Goal: Check status

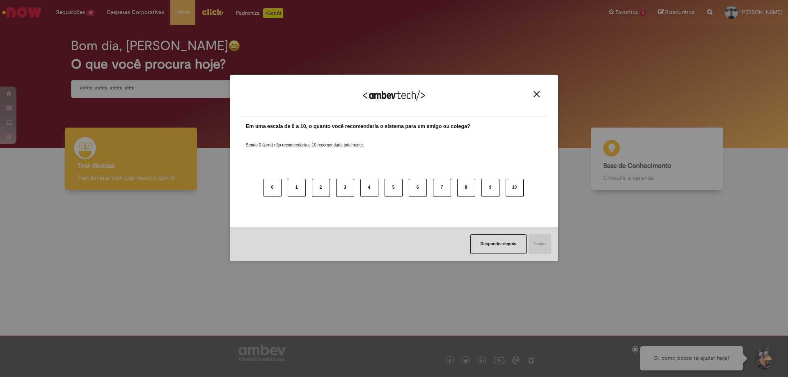
click at [532, 96] on button "Close" at bounding box center [536, 94] width 11 height 7
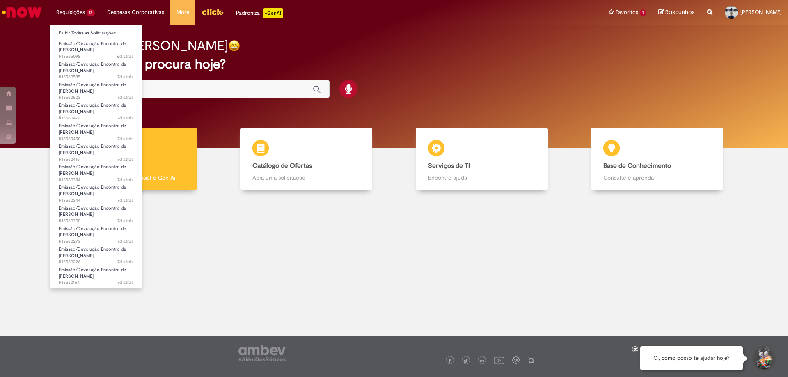
click at [78, 15] on li "Requisições 12 Exibir Todas as Solicitações Emissão/Devolução Encontro de Conta…" at bounding box center [75, 12] width 51 height 25
click at [87, 32] on link "Exibir Todas as Solicitações" at bounding box center [96, 33] width 91 height 9
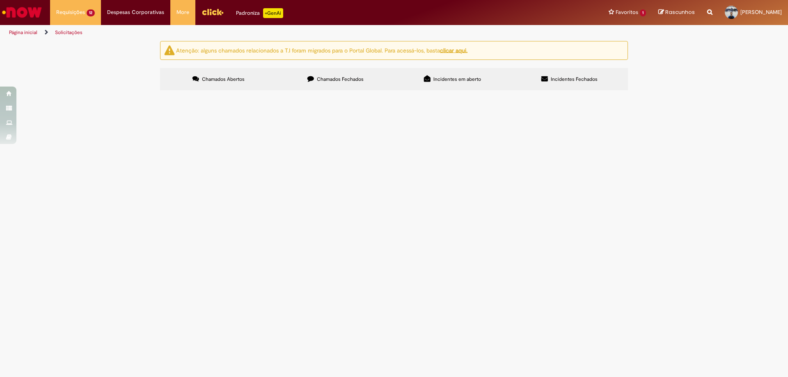
click at [0, 0] on div at bounding box center [0, 0] width 0 height 0
click at [0, 0] on Documentação at bounding box center [0, 0] width 0 height 0
click at [0, 0] on span "SOLICITO ACERTO DE CONTAS PARA O DOCUMENTO ACIMA" at bounding box center [0, 0] width 0 height 0
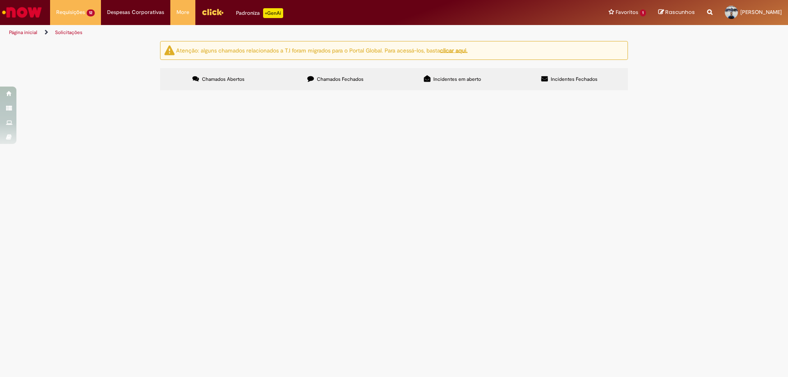
click at [0, 0] on span "Emissão/Devolução Encontro de [PERSON_NAME]" at bounding box center [0, 0] width 0 height 0
click at [0, 0] on img at bounding box center [0, 0] width 0 height 0
click at [0, 0] on span "Pendente Usuário" at bounding box center [0, 0] width 0 height 0
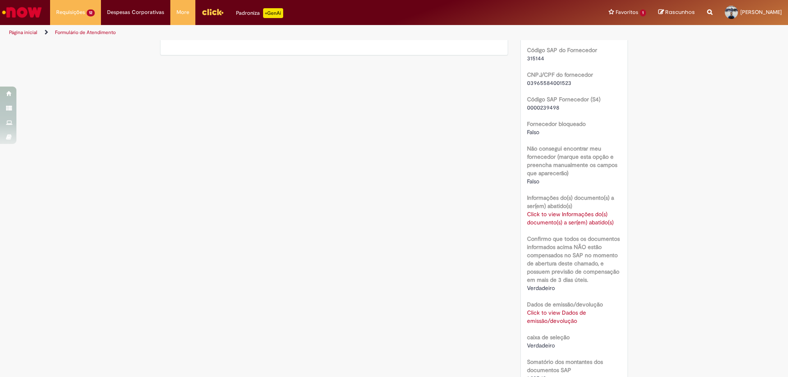
scroll to position [205, 0]
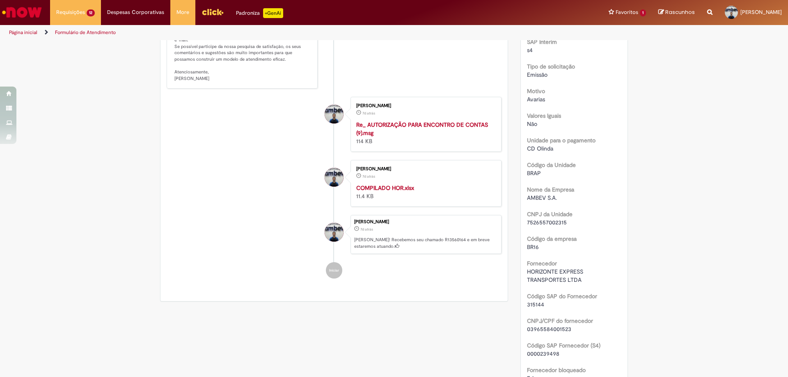
click at [387, 128] on strong "Re_ AUTORIZAÇÃO PARA ENCONTRO DE CONTAS (9).msg" at bounding box center [422, 129] width 132 height 16
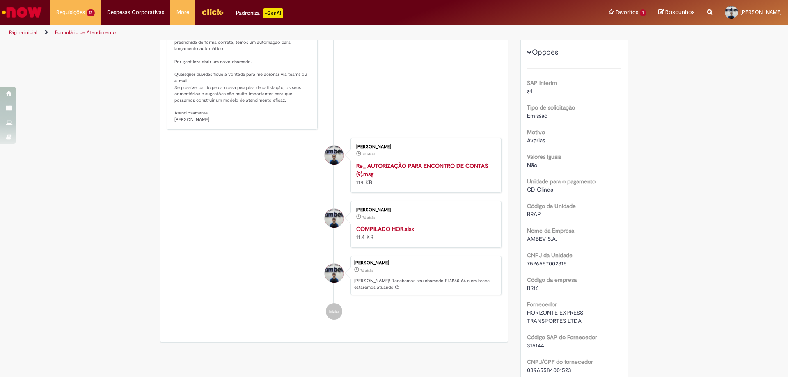
click at [527, 53] on span "Opções para R13560164" at bounding box center [529, 52] width 5 height 5
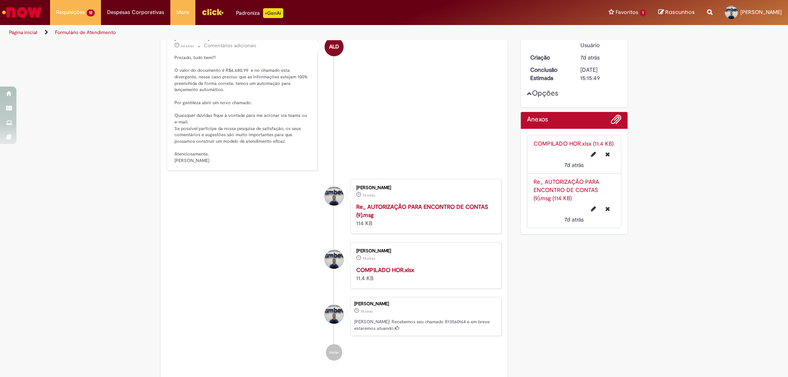
scroll to position [41, 0]
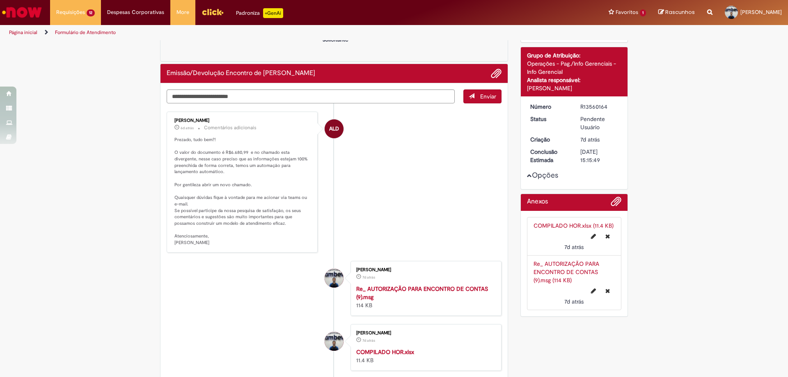
click at [527, 176] on span "Opções para R13560164" at bounding box center [529, 175] width 5 height 5
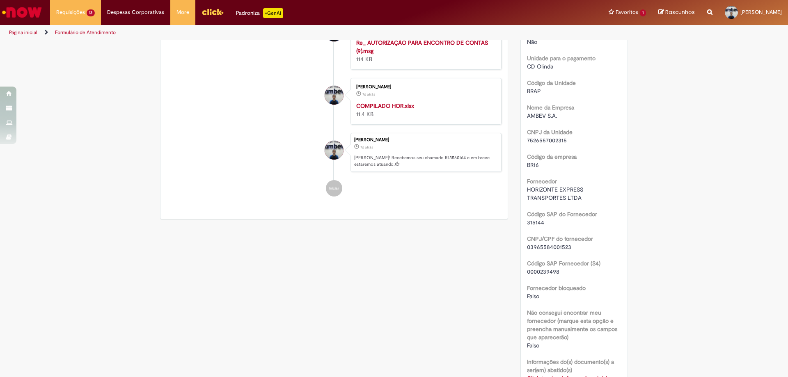
scroll to position [328, 0]
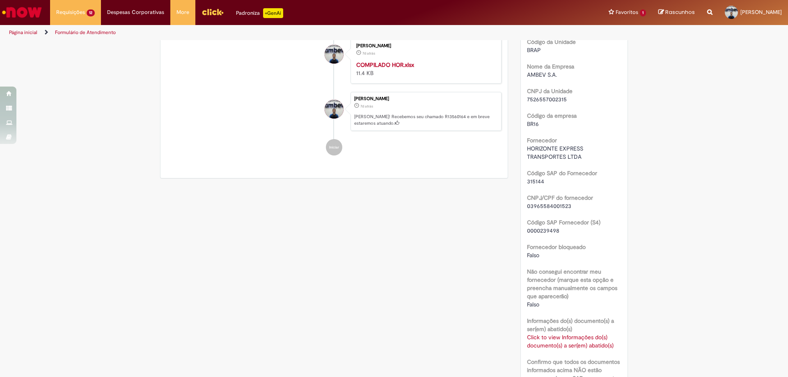
click at [570, 335] on link "Click to view Informações do(s) documento(s) a ser(em) abatido(s)" at bounding box center [570, 342] width 87 height 16
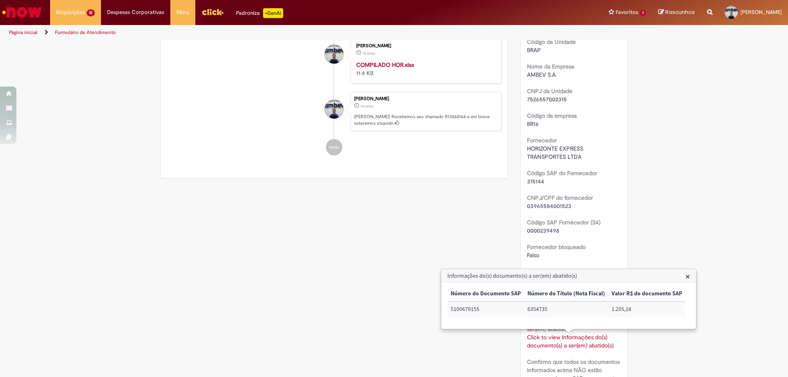
click at [686, 273] on span "×" at bounding box center [688, 276] width 5 height 11
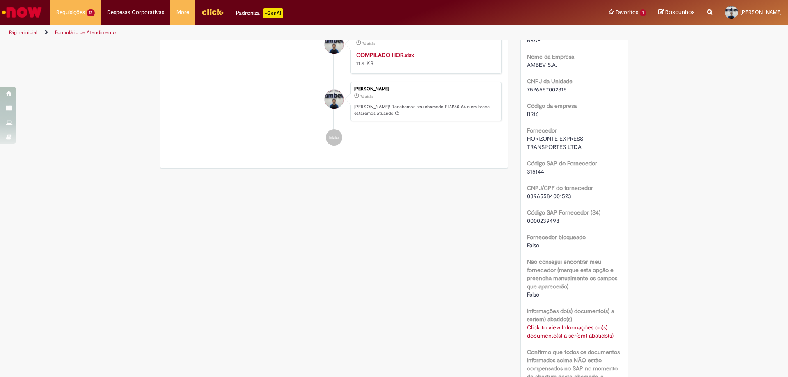
scroll to position [462, 0]
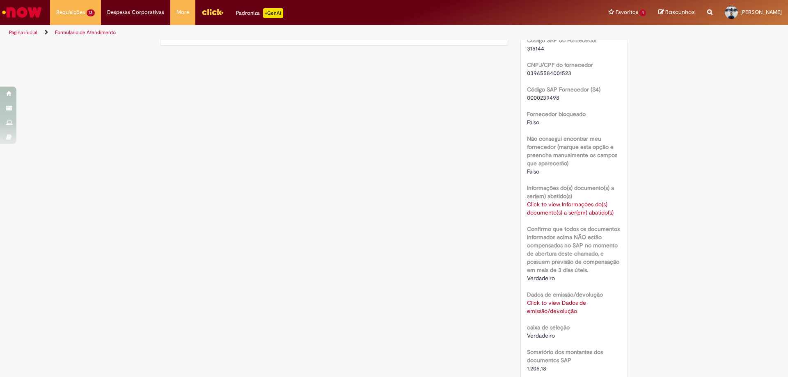
click at [571, 209] on link "Click to view Informações do(s) documento(s) a ser(em) abatido(s)" at bounding box center [570, 209] width 87 height 16
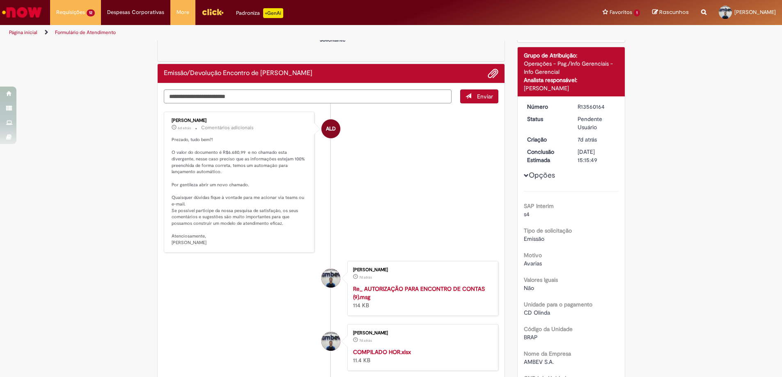
scroll to position [0, 0]
